Goal: Task Accomplishment & Management: Manage account settings

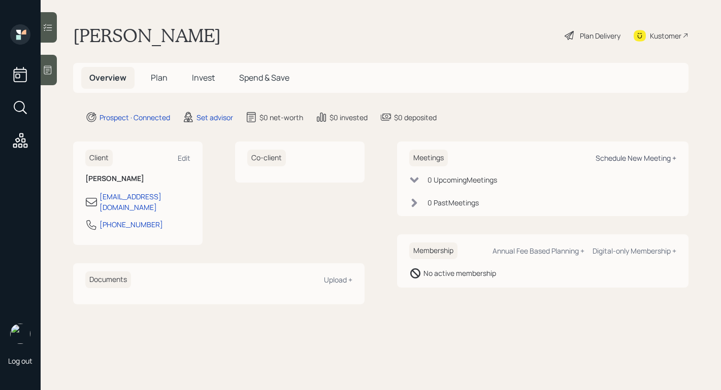
click at [616, 160] on div "Schedule New Meeting +" at bounding box center [636, 158] width 81 height 10
select select "round-[PERSON_NAME]"
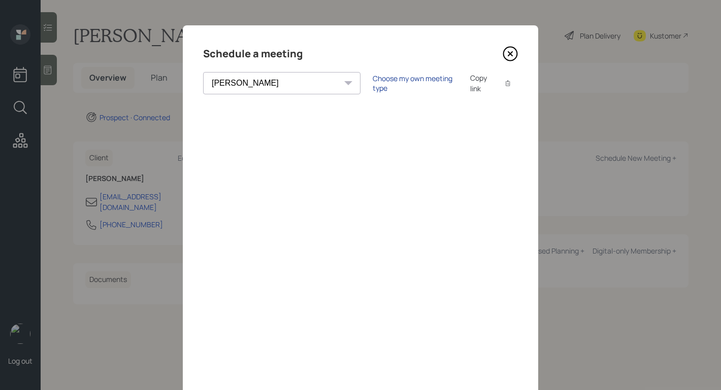
click at [373, 86] on div "Choose my own meeting type" at bounding box center [415, 83] width 85 height 19
click at [511, 49] on icon at bounding box center [510, 53] width 15 height 15
